Goal: Information Seeking & Learning: Learn about a topic

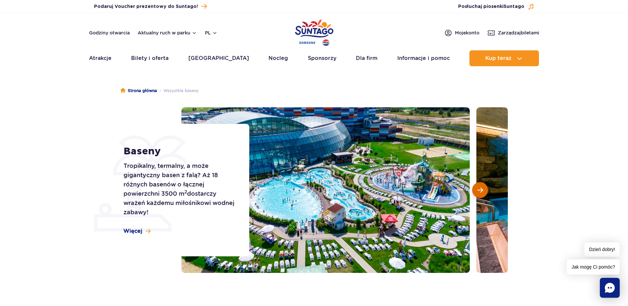
click at [476, 194] on button "Następny slajd" at bounding box center [480, 190] width 16 height 16
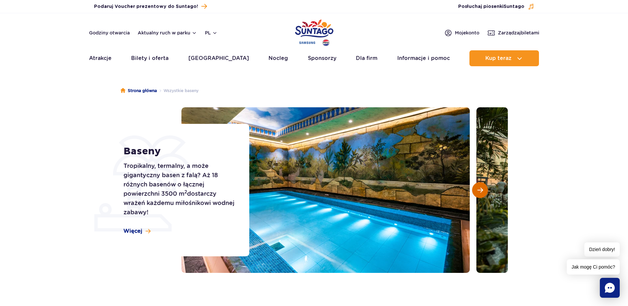
click at [476, 194] on button "Następny slajd" at bounding box center [480, 190] width 16 height 16
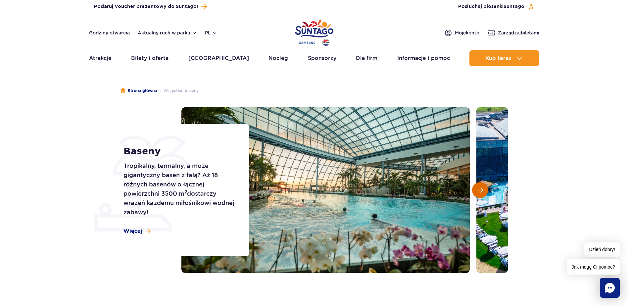
click at [475, 194] on button "Następny slajd" at bounding box center [480, 190] width 16 height 16
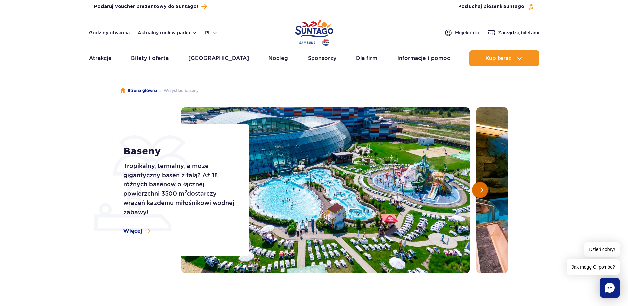
click at [474, 194] on button "Następny slajd" at bounding box center [480, 190] width 16 height 16
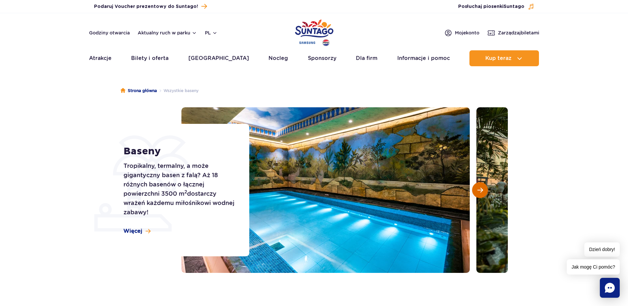
click at [474, 194] on button "Następny slajd" at bounding box center [480, 190] width 16 height 16
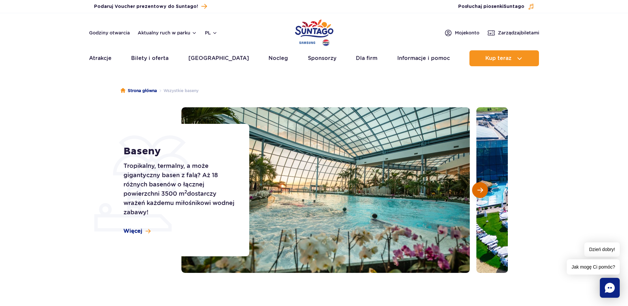
click at [474, 194] on button "Następny slajd" at bounding box center [480, 190] width 16 height 16
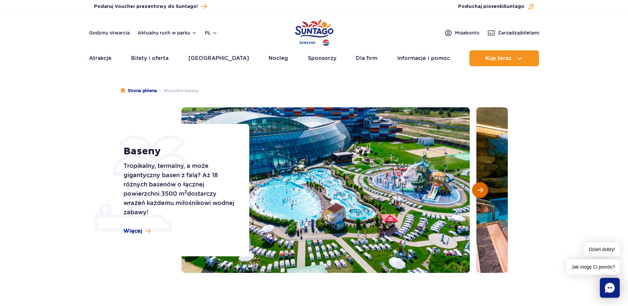
click at [474, 194] on button "Następny slajd" at bounding box center [480, 190] width 16 height 16
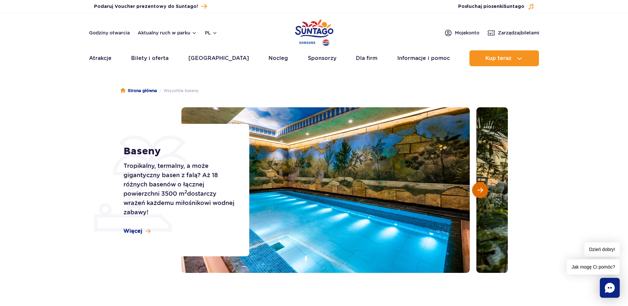
click at [474, 194] on button "Następny slajd" at bounding box center [480, 190] width 16 height 16
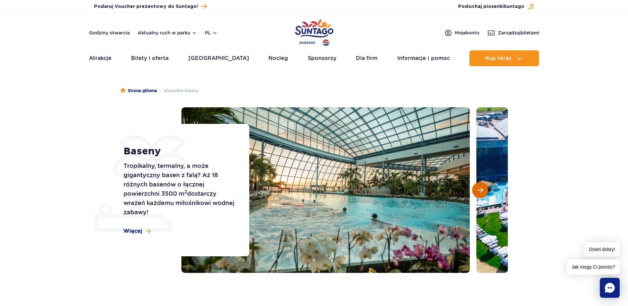
click at [474, 194] on button "Następny slajd" at bounding box center [480, 190] width 16 height 16
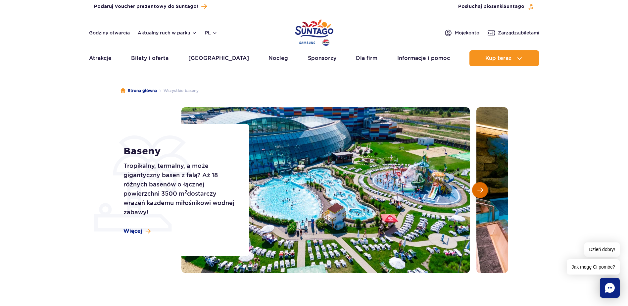
click at [473, 194] on button "Następny slajd" at bounding box center [480, 190] width 16 height 16
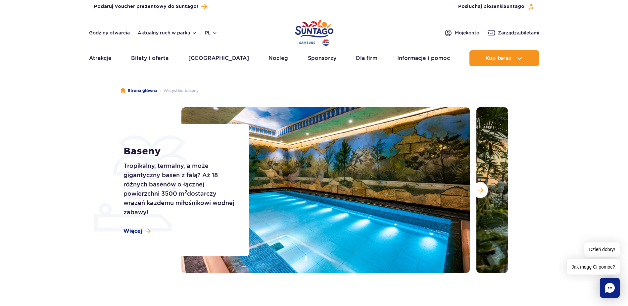
click at [472, 194] on div at bounding box center [344, 189] width 326 height 165
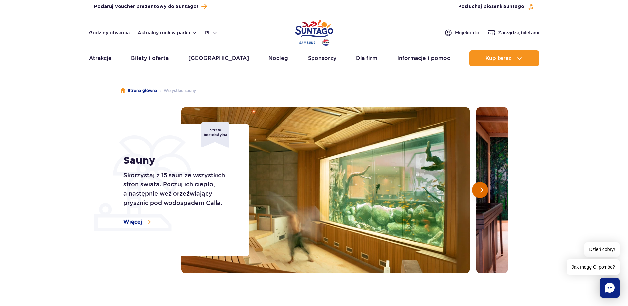
click at [476, 191] on button "Następny slajd" at bounding box center [480, 190] width 16 height 16
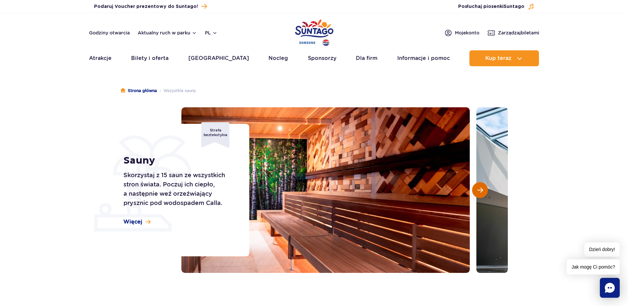
click at [475, 191] on button "Następny slajd" at bounding box center [480, 190] width 16 height 16
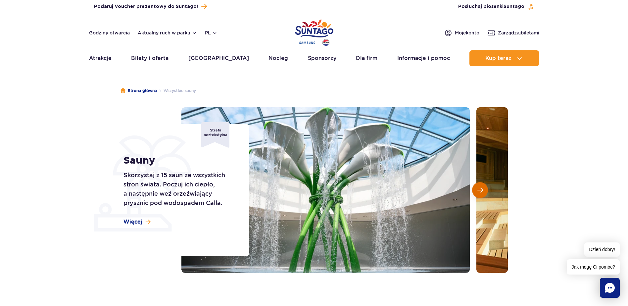
click at [474, 190] on button "Następny slajd" at bounding box center [480, 190] width 16 height 16
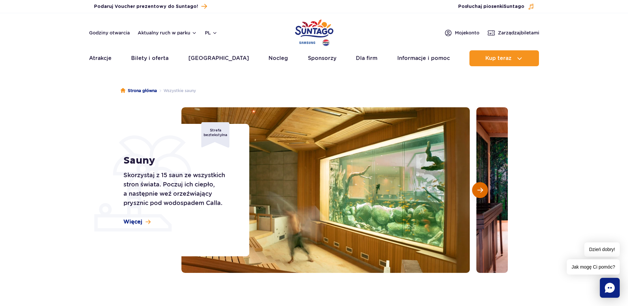
click at [474, 190] on button "Następny slajd" at bounding box center [480, 190] width 16 height 16
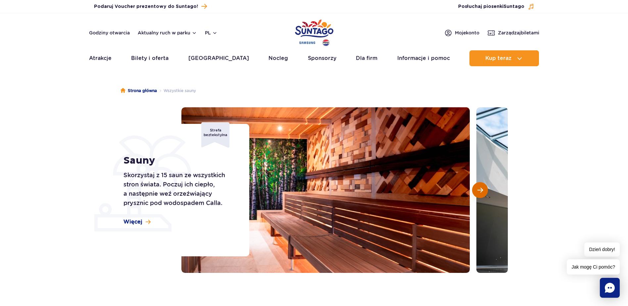
click at [474, 190] on button "Następny slajd" at bounding box center [480, 190] width 16 height 16
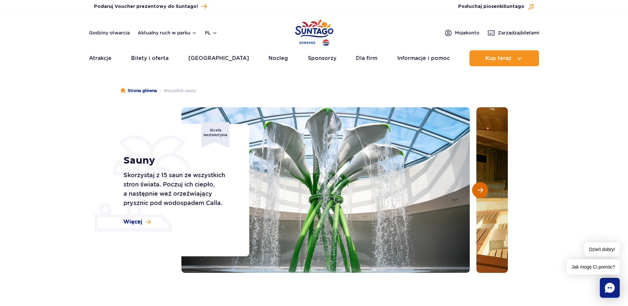
click at [474, 190] on button "Następny slajd" at bounding box center [480, 190] width 16 height 16
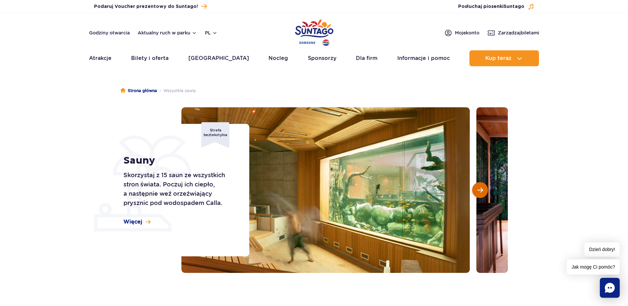
click at [474, 190] on button "Następny slajd" at bounding box center [480, 190] width 16 height 16
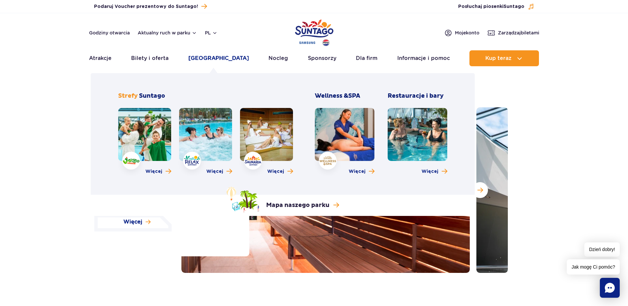
click at [222, 56] on link "[GEOGRAPHIC_DATA]" at bounding box center [218, 58] width 61 height 16
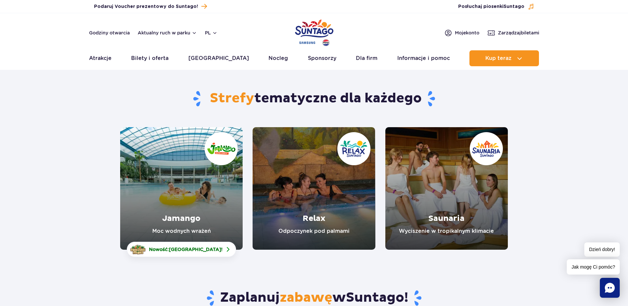
click at [183, 215] on link "Jamango" at bounding box center [181, 188] width 122 height 122
click at [315, 215] on link "Relax" at bounding box center [313, 188] width 122 height 122
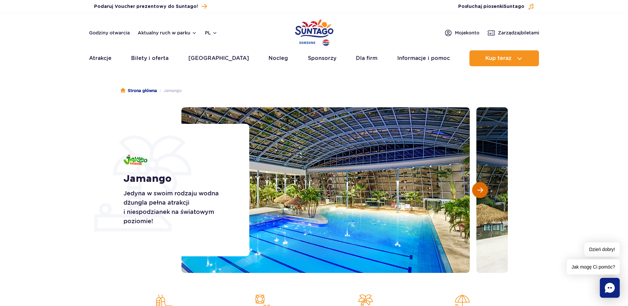
click at [480, 194] on button "Następny slajd" at bounding box center [480, 190] width 16 height 16
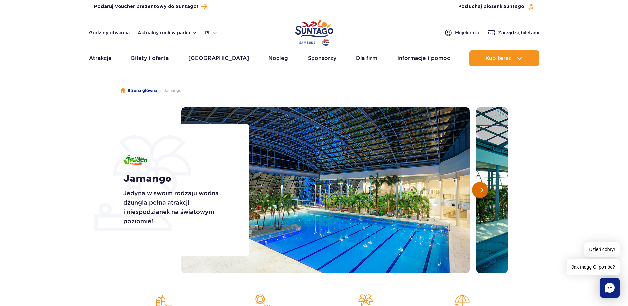
click at [480, 194] on button "Następny slajd" at bounding box center [480, 190] width 16 height 16
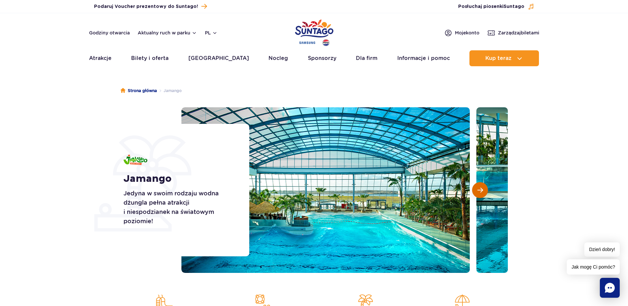
click at [480, 194] on button "Następny slajd" at bounding box center [480, 190] width 16 height 16
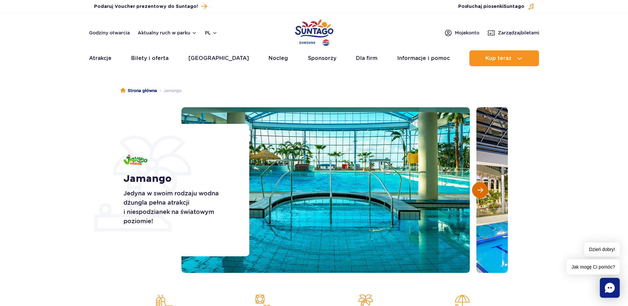
click at [480, 194] on button "Następny slajd" at bounding box center [480, 190] width 16 height 16
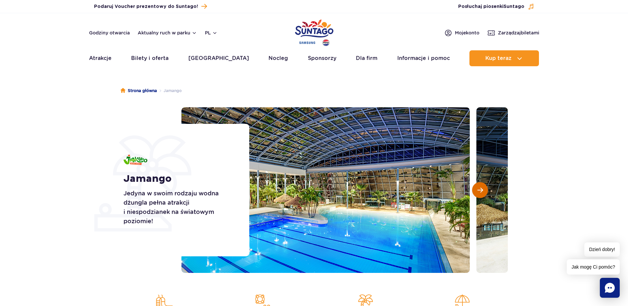
click at [480, 194] on button "Następny slajd" at bounding box center [480, 190] width 16 height 16
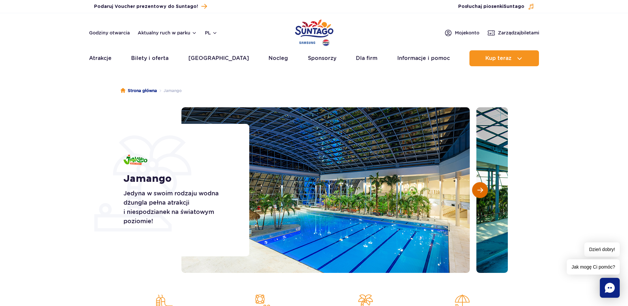
click at [480, 194] on button "Następny slajd" at bounding box center [480, 190] width 16 height 16
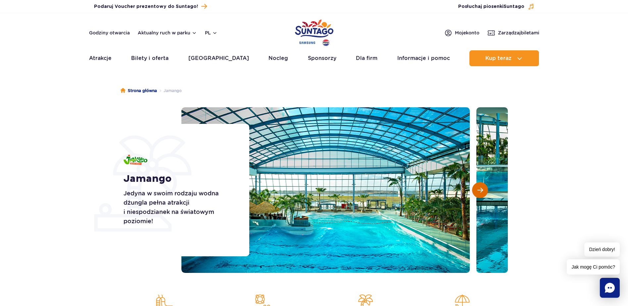
click at [480, 194] on button "Następny slajd" at bounding box center [480, 190] width 16 height 16
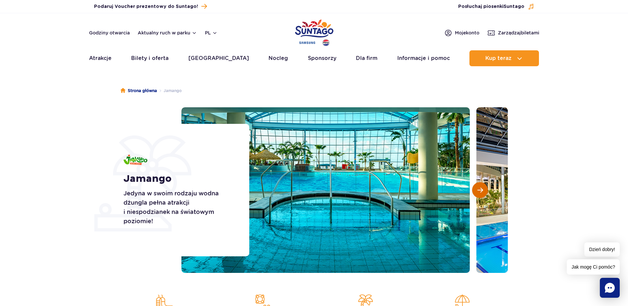
click at [480, 194] on button "Następny slajd" at bounding box center [480, 190] width 16 height 16
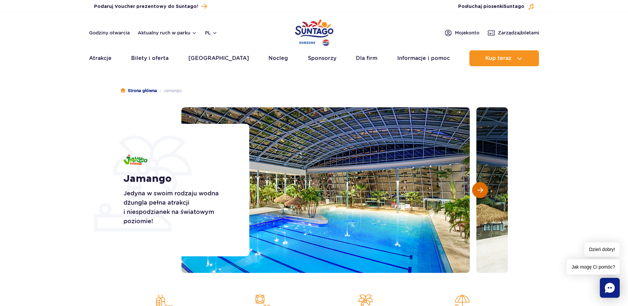
click at [480, 194] on button "Następny slajd" at bounding box center [480, 190] width 16 height 16
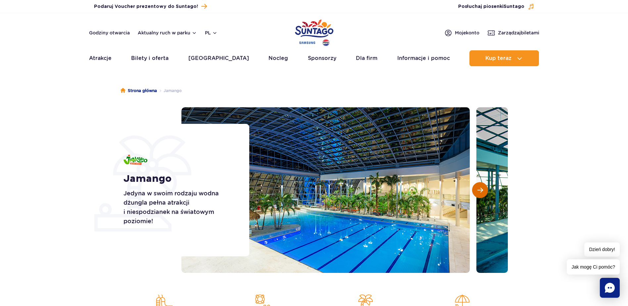
click at [480, 194] on button "Następny slajd" at bounding box center [480, 190] width 16 height 16
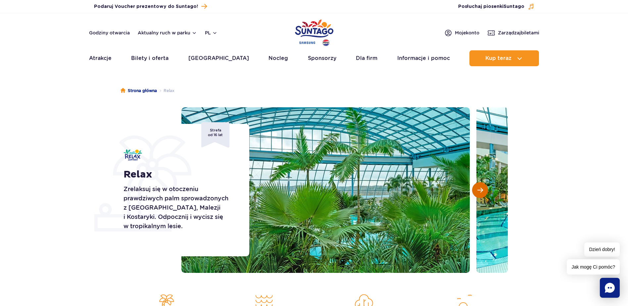
click at [475, 189] on button "Następny slajd" at bounding box center [480, 190] width 16 height 16
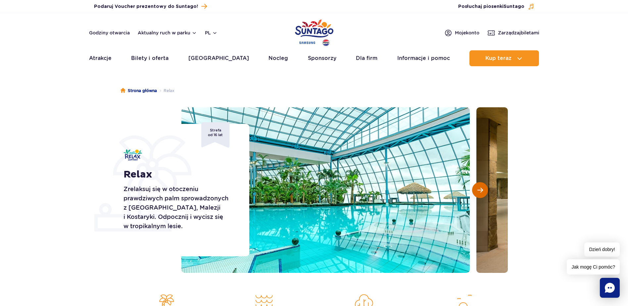
click at [475, 189] on button "Następny slajd" at bounding box center [480, 190] width 16 height 16
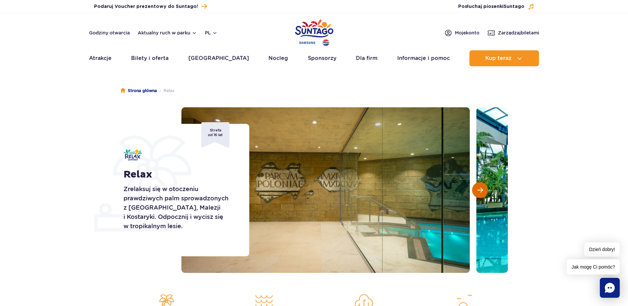
click at [475, 189] on button "Następny slajd" at bounding box center [480, 190] width 16 height 16
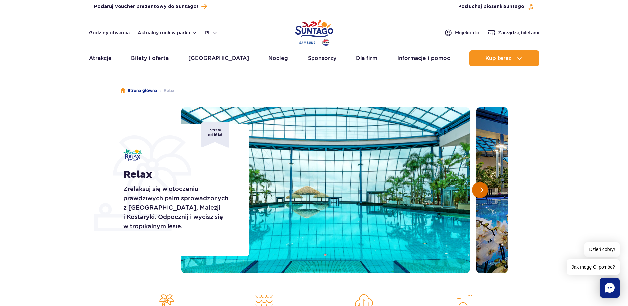
click at [475, 189] on button "Następny slajd" at bounding box center [480, 190] width 16 height 16
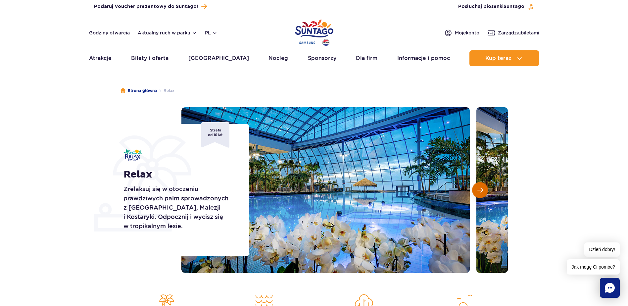
click at [475, 189] on button "Następny slajd" at bounding box center [480, 190] width 16 height 16
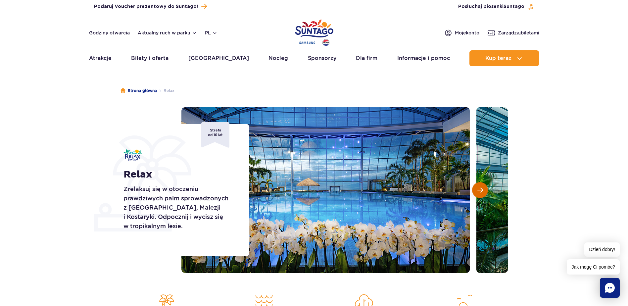
click at [475, 189] on button "Następny slajd" at bounding box center [480, 190] width 16 height 16
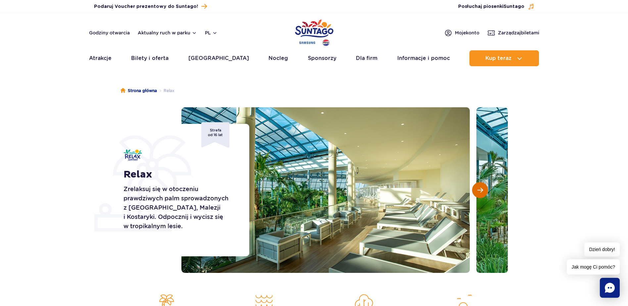
click at [475, 189] on button "Następny slajd" at bounding box center [480, 190] width 16 height 16
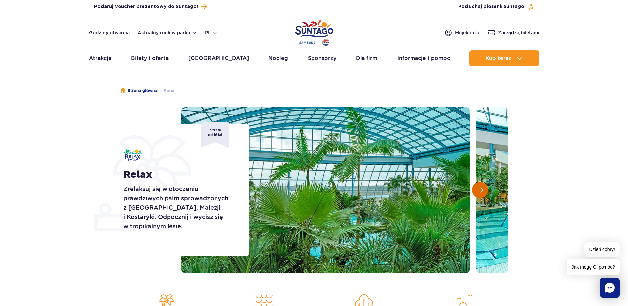
click at [475, 189] on button "Następny slajd" at bounding box center [480, 190] width 16 height 16
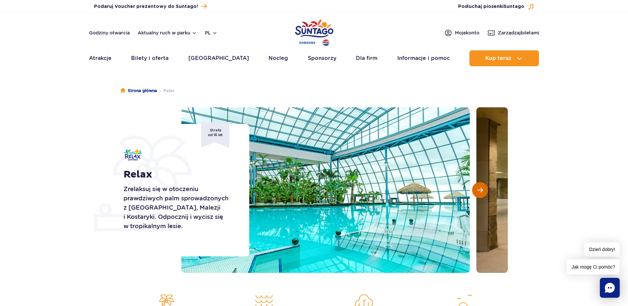
click at [475, 189] on button "Następny slajd" at bounding box center [480, 190] width 16 height 16
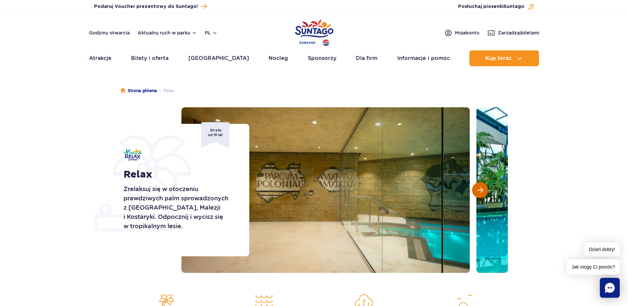
click at [475, 189] on button "Następny slajd" at bounding box center [480, 190] width 16 height 16
